Goal: Use online tool/utility

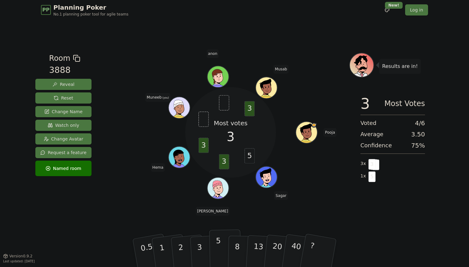
click at [221, 235] on button "5" at bounding box center [225, 253] width 32 height 47
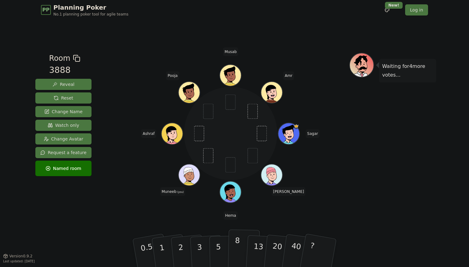
click at [235, 244] on p "8" at bounding box center [237, 253] width 5 height 34
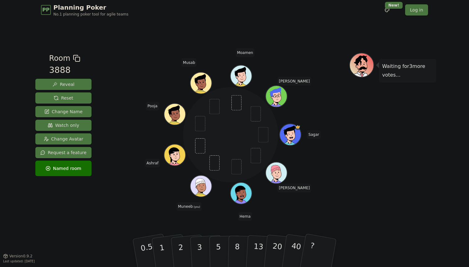
click at [263, 89] on div "[PERSON_NAME] [PERSON_NAME] (you) [PERSON_NAME] Pooja Musab [PERSON_NAME]" at bounding box center [231, 135] width 96 height 96
click at [157, 219] on div "[PERSON_NAME] [PERSON_NAME] (you) [PERSON_NAME] Pooja Musab [PERSON_NAME]" at bounding box center [230, 138] width 237 height 171
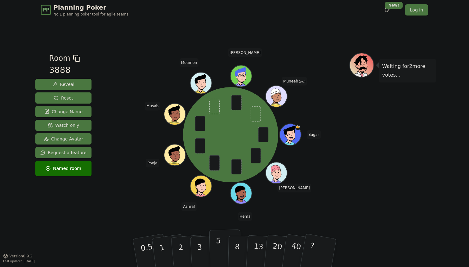
click at [219, 254] on p "5" at bounding box center [218, 253] width 5 height 34
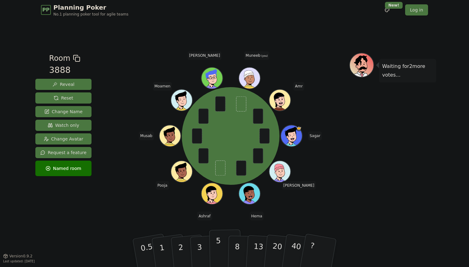
click at [219, 252] on p "5" at bounding box center [218, 253] width 5 height 34
click at [214, 249] on button "5" at bounding box center [225, 253] width 32 height 47
